Goal: Communication & Community: Answer question/provide support

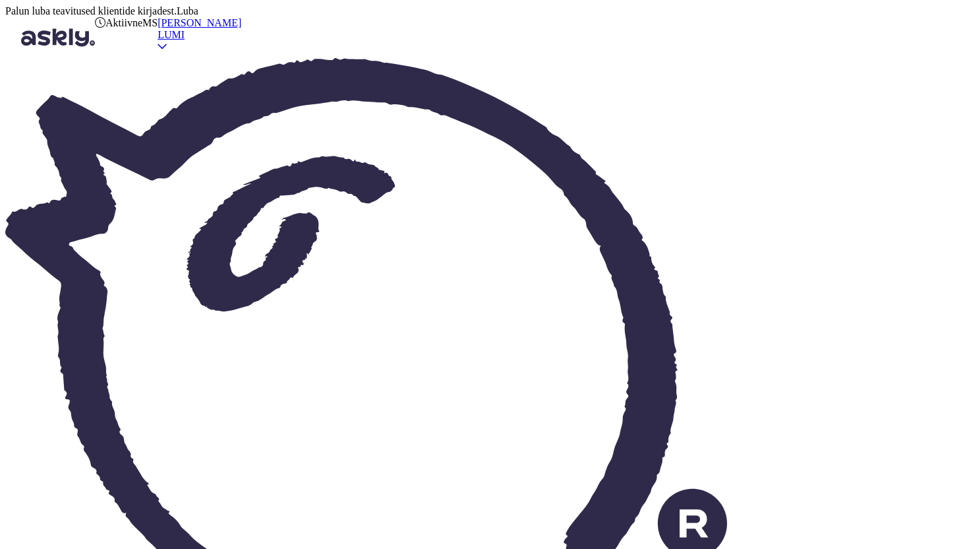
type textarea "Soovitaks pesta õhtuti Tundra puhastuspiimaga, masseerida 1 min jooksul ja lopu…"
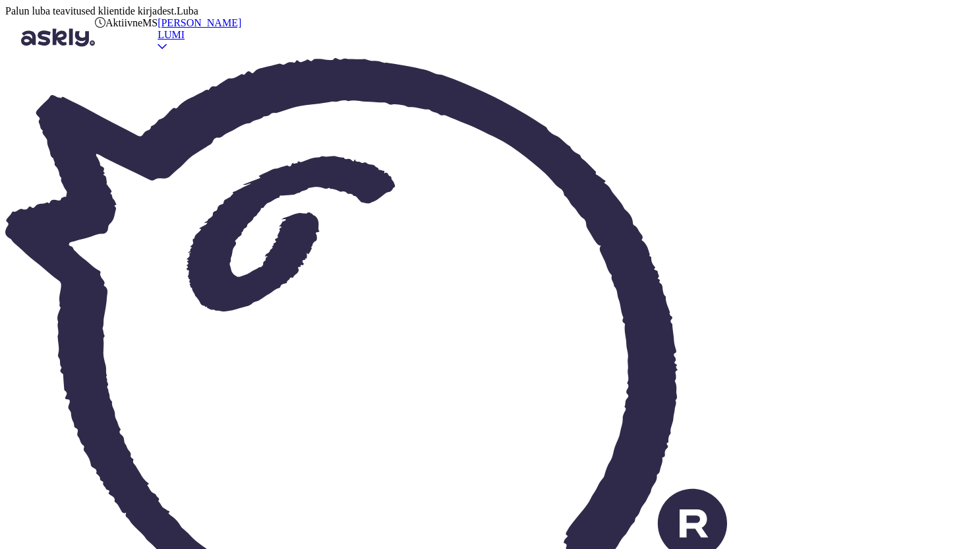
scroll to position [433, 0]
type textarea "pärast pesu võiks peale piserdada Tundra toonikut"
type textarea "ja niisutada tundra AHA BHA kreemiga"
